Goal: Find specific page/section: Locate a particular part of the current website

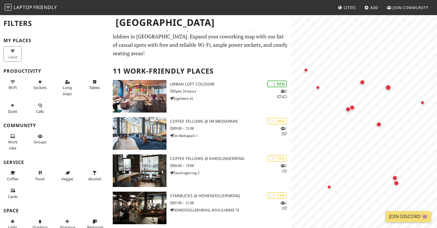
scroll to position [6, 0]
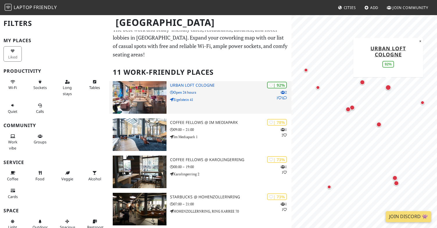
click at [190, 85] on h3 "URBAN LOFT Cologne" at bounding box center [230, 85] width 121 height 5
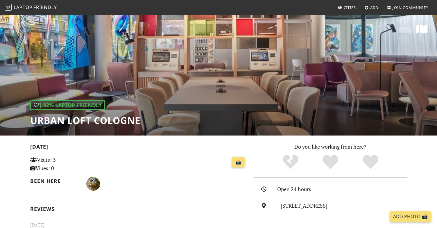
click at [97, 119] on h1 "URBAN LOFT Cologne" at bounding box center [85, 120] width 110 height 11
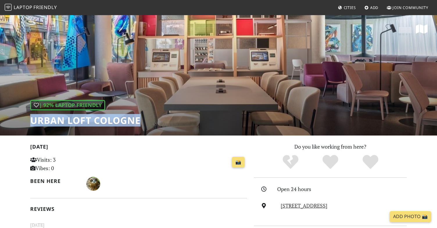
click at [97, 119] on h1 "URBAN LOFT Cologne" at bounding box center [85, 120] width 110 height 11
copy div "URBAN LOFT Cologne"
